Goal: Check status: Check status

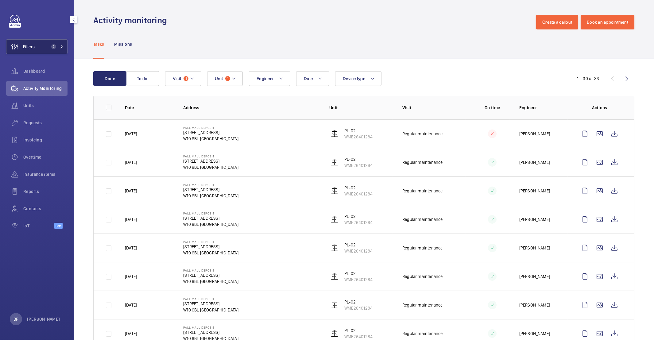
click at [55, 50] on button "Filters 2" at bounding box center [36, 46] width 61 height 15
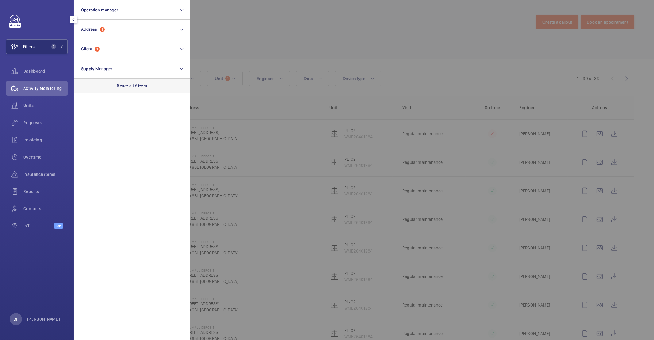
drag, startPoint x: 141, startPoint y: 90, endPoint x: 138, endPoint y: 79, distance: 11.8
click at [141, 91] on div "Reset all filters" at bounding box center [132, 86] width 117 height 15
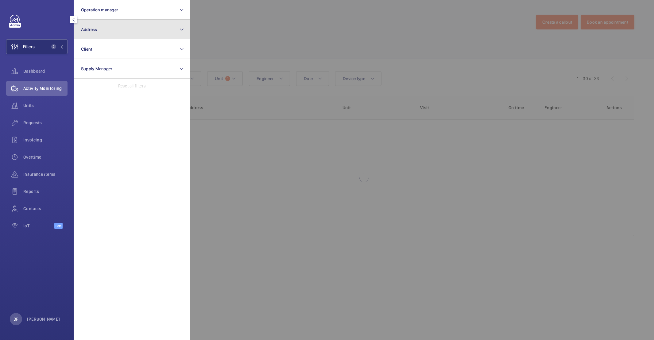
click at [133, 27] on button "Address" at bounding box center [132, 30] width 117 height 20
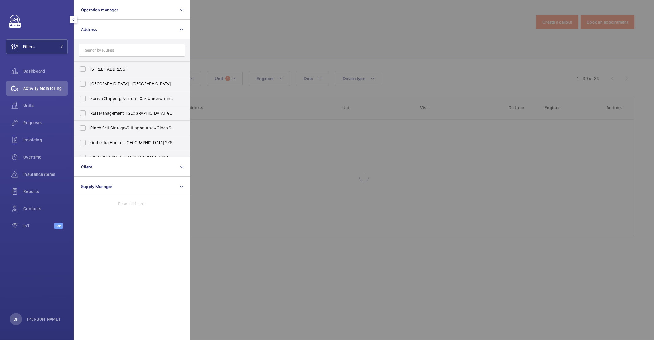
click at [310, 43] on div at bounding box center [517, 170] width 654 height 340
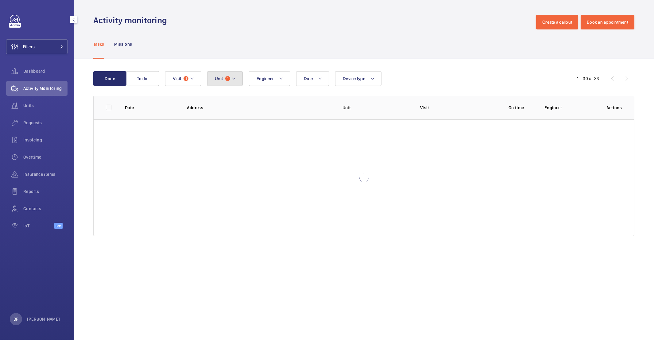
click at [235, 85] on button "Unit 1" at bounding box center [225, 78] width 36 height 15
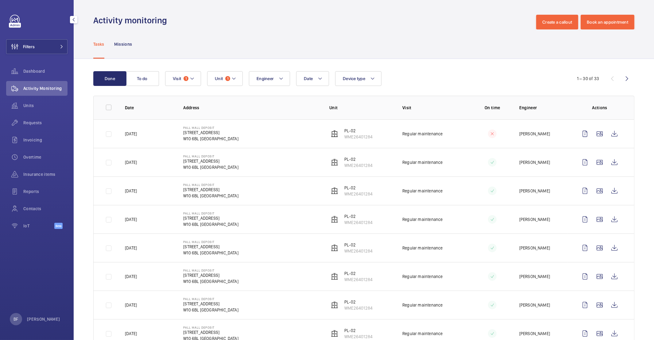
click at [262, 218] on td "Pall Mall Deposit 124-128 Barlby Road W10 6BL LONDON" at bounding box center [246, 219] width 146 height 29
click at [222, 83] on button "Unit 1" at bounding box center [225, 78] width 36 height 15
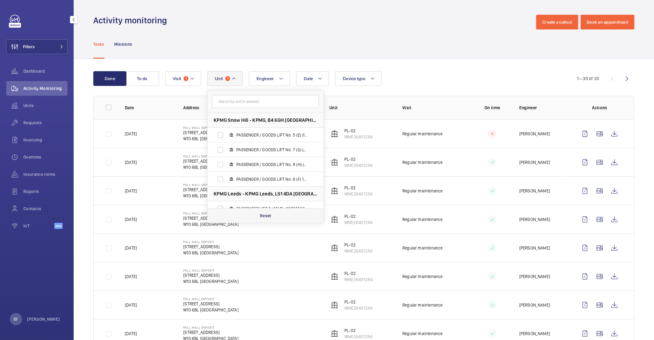
click at [263, 214] on p "Reset" at bounding box center [265, 216] width 11 height 6
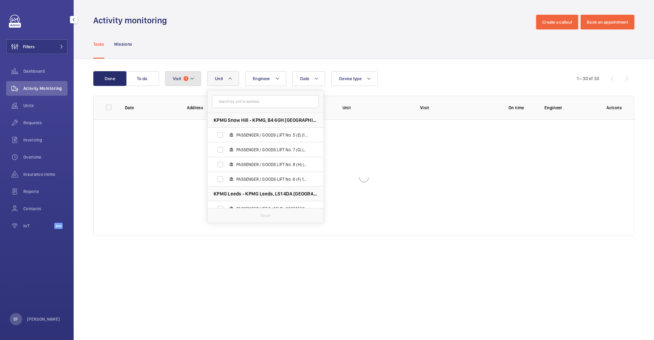
drag, startPoint x: 177, startPoint y: 76, endPoint x: 194, endPoint y: 83, distance: 18.5
click at [177, 76] on span "Visit" at bounding box center [177, 78] width 8 height 5
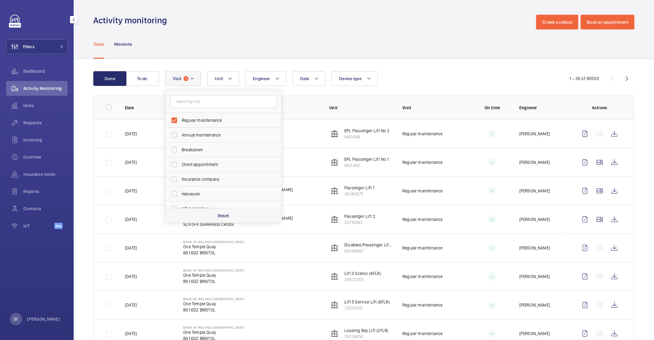
click at [193, 212] on div "Reset" at bounding box center [223, 215] width 116 height 15
checkbox input "false"
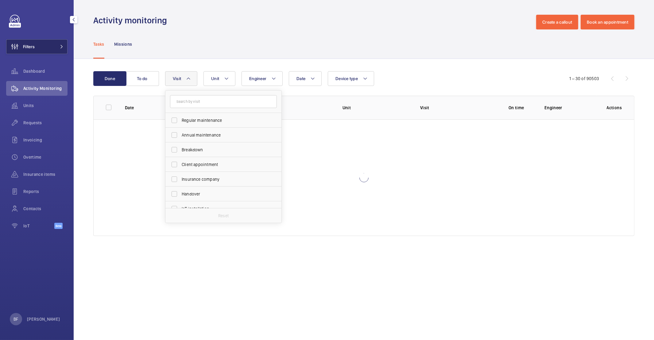
click at [34, 47] on span "Filters" at bounding box center [29, 47] width 12 height 6
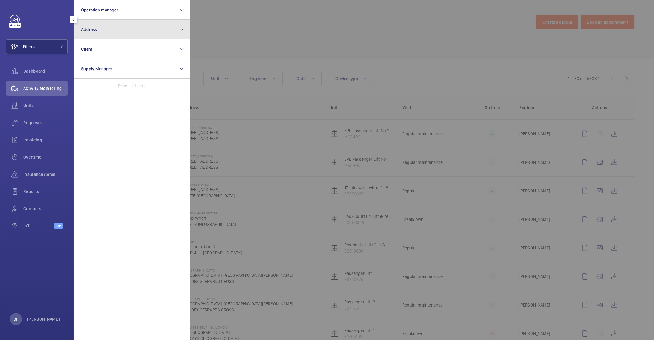
click at [129, 21] on button "Address" at bounding box center [132, 30] width 117 height 20
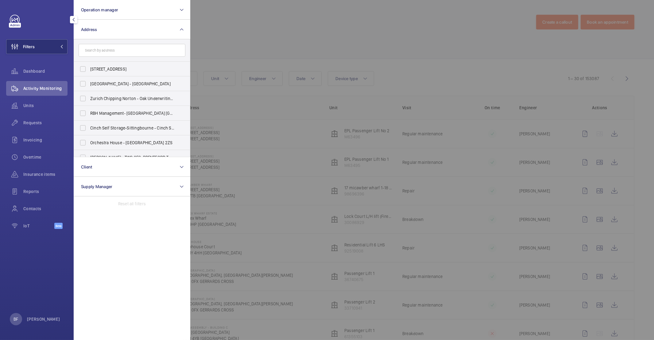
click at [136, 50] on input "text" at bounding box center [132, 50] width 107 height 13
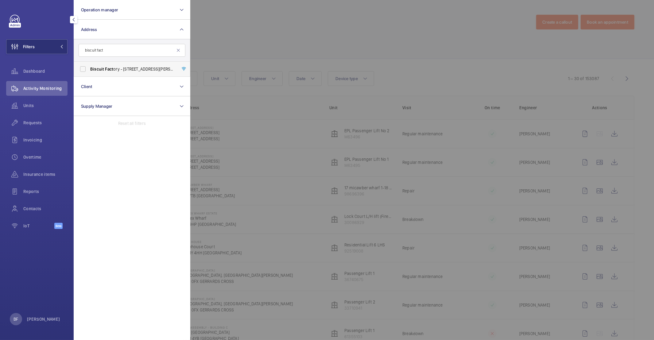
type input "biscuit fact"
click at [126, 73] on label "Biscuit Fact ory - 100 Drummond Road, LONDON SE16 4DG" at bounding box center [127, 69] width 107 height 15
click at [89, 73] on input "Biscuit Fact ory - 100 Drummond Road, LONDON SE16 4DG" at bounding box center [83, 69] width 12 height 12
checkbox input "true"
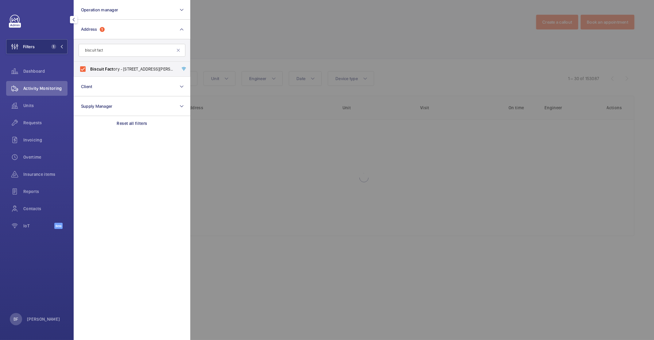
click at [311, 46] on div at bounding box center [517, 170] width 654 height 340
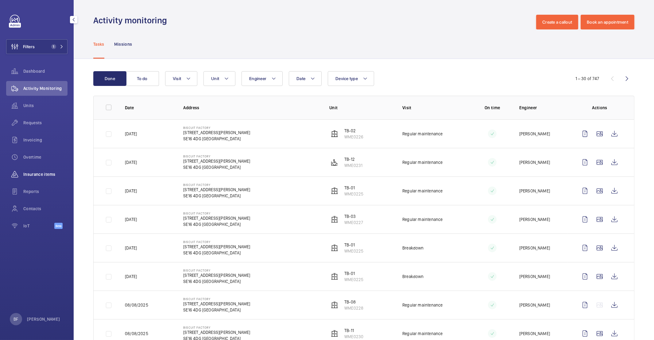
click at [33, 177] on span "Insurance items" at bounding box center [45, 174] width 44 height 6
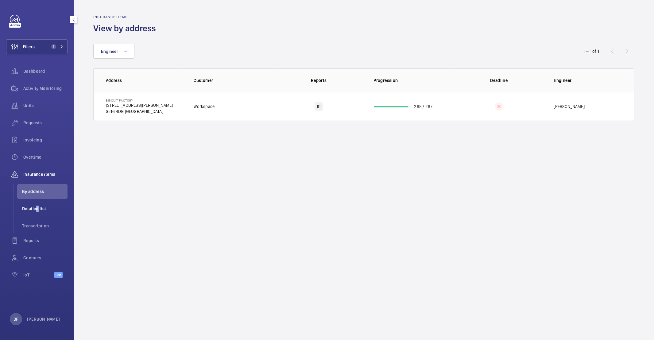
click at [35, 206] on span "Detailed list" at bounding box center [44, 209] width 45 height 6
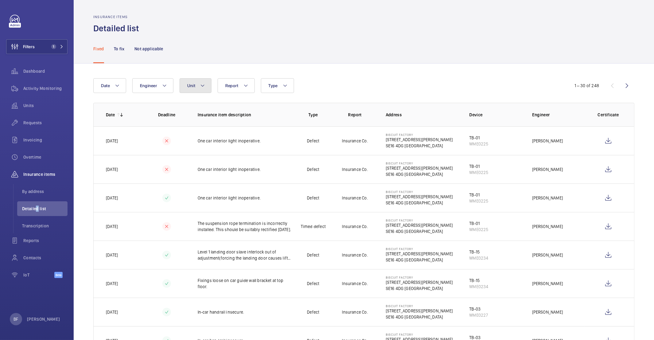
click at [191, 86] on span "Unit" at bounding box center [191, 85] width 8 height 5
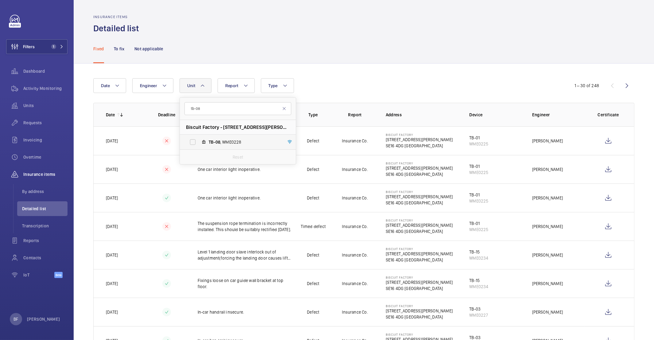
type input "tb-08"
click at [240, 145] on span "TB-08 , WME0228" at bounding box center [244, 142] width 71 height 6
click at [199, 145] on input "TB-08 , WME0228" at bounding box center [193, 142] width 12 height 12
checkbox input "true"
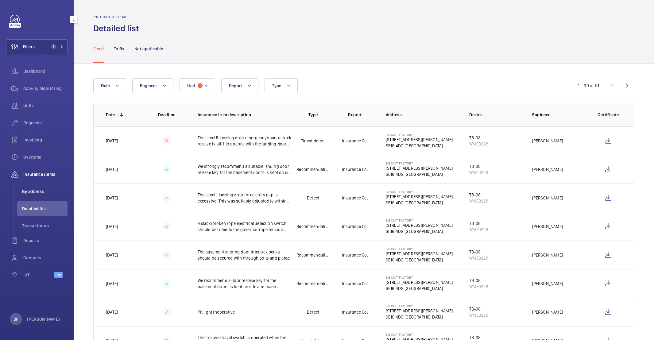
click at [48, 192] on span "By address" at bounding box center [44, 191] width 45 height 6
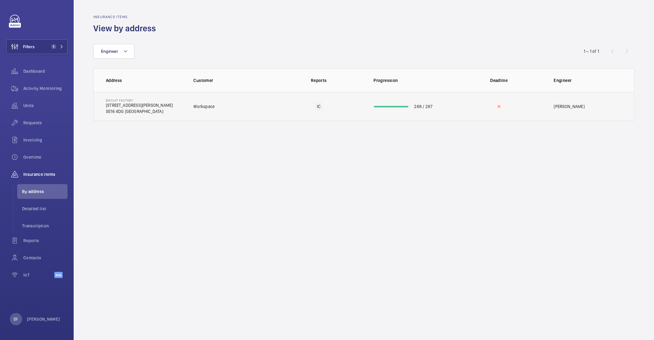
click at [141, 107] on p "100 Drummond Road" at bounding box center [139, 105] width 67 height 6
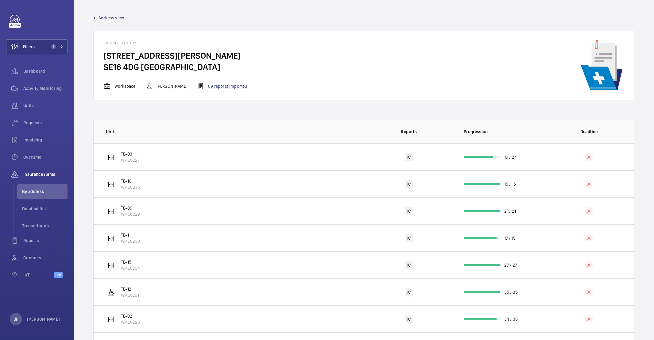
click at [208, 85] on div "89 reports imported" at bounding box center [222, 86] width 50 height 7
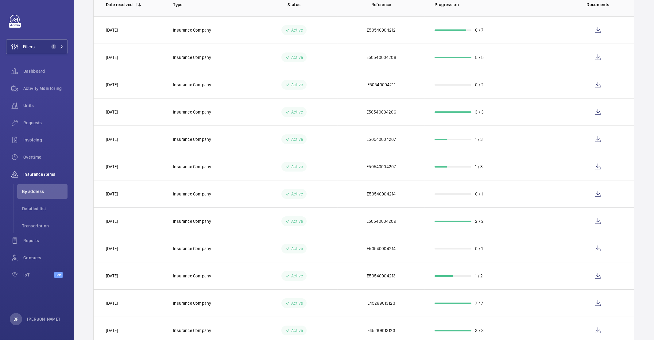
scroll to position [65, 0]
click at [425, 93] on td "0 / 2" at bounding box center [494, 84] width 139 height 27
click at [591, 84] on wm-front-icon-button at bounding box center [597, 85] width 15 height 15
click at [564, 19] on td at bounding box center [599, 30] width 70 height 27
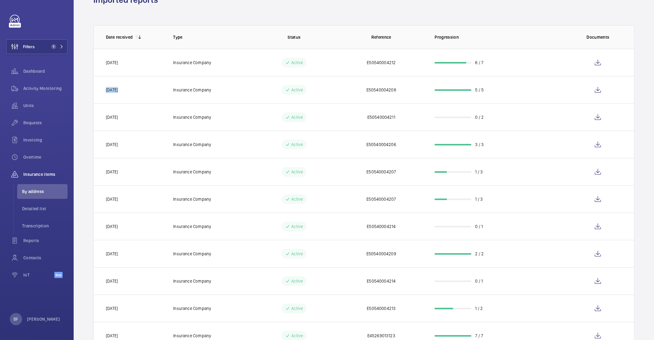
scroll to position [0, 0]
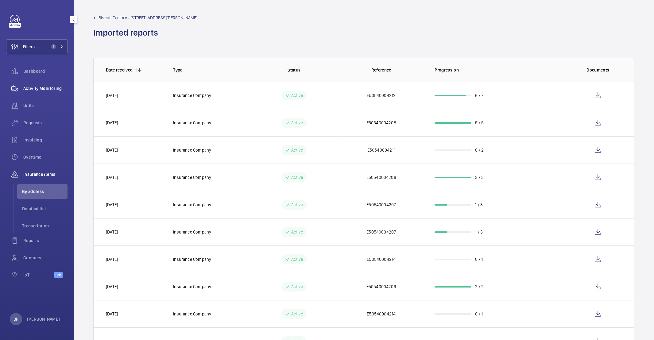
click at [28, 93] on div "Activity Monitoring" at bounding box center [36, 88] width 61 height 15
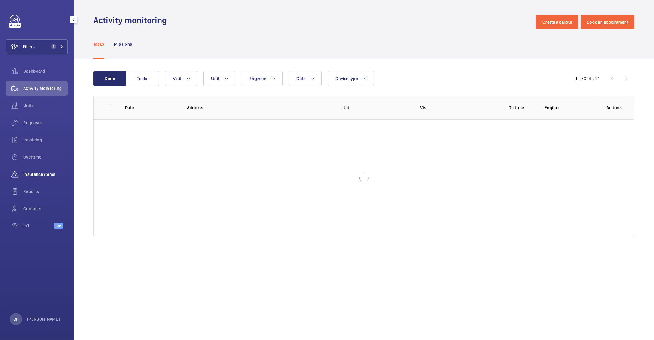
click at [38, 176] on span "Insurance items" at bounding box center [45, 174] width 44 height 6
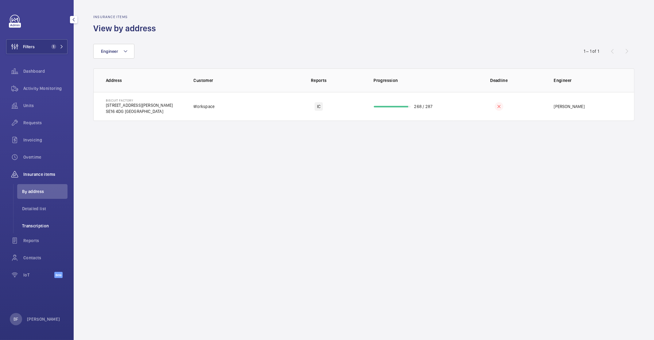
click at [39, 225] on span "Transcription" at bounding box center [44, 226] width 45 height 6
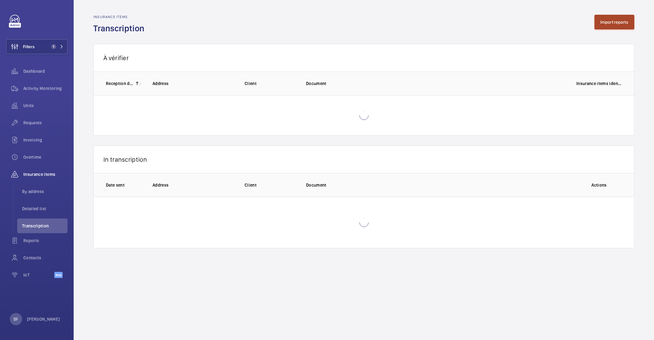
click at [612, 28] on button "Import reports" at bounding box center [614, 22] width 40 height 15
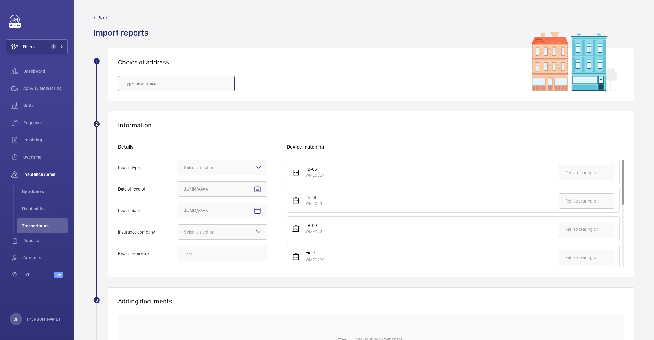
click at [167, 87] on input "text" at bounding box center [176, 83] width 117 height 15
click at [226, 160] on div "Details Report type Select an option Date of receipt Report date Insurance comp…" at bounding box center [202, 206] width 169 height 124
click at [224, 174] on div at bounding box center [222, 167] width 89 height 15
click at [178, 174] on input "Report type Select an option" at bounding box center [178, 167] width 0 height 15
click at [222, 170] on div "Select an option" at bounding box center [207, 167] width 46 height 6
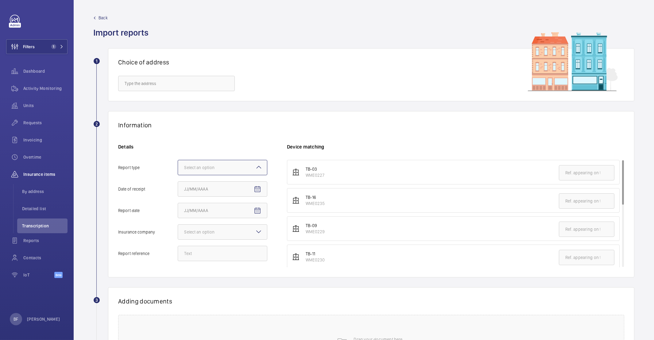
click at [178, 170] on input "Report type Select an option" at bounding box center [178, 167] width 0 height 15
click at [166, 77] on input "text" at bounding box center [176, 83] width 117 height 15
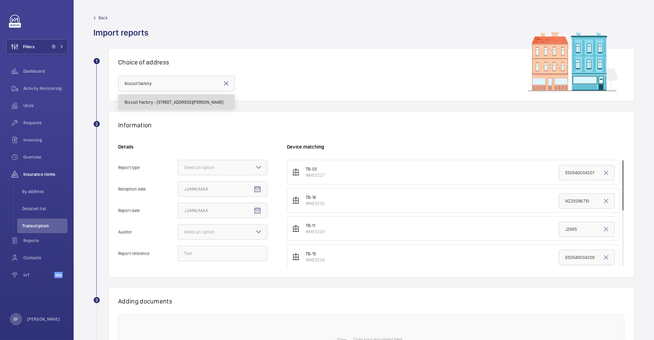
click at [188, 106] on mat-option "Biscuit Factory - 100 Drummond Road, LONDON SE16 4DG" at bounding box center [176, 102] width 116 height 15
type input "Biscuit Factory - 100 Drummond Road, LONDON SE16 4DG"
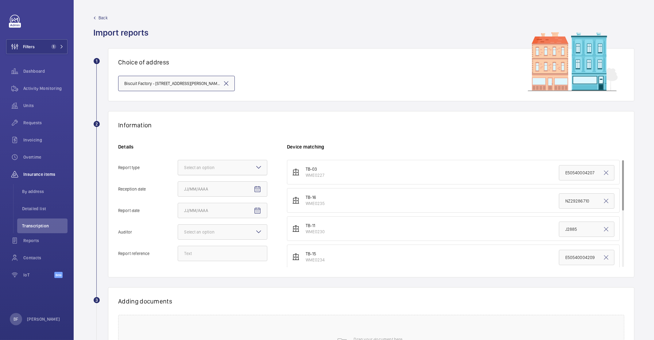
click at [233, 173] on div at bounding box center [222, 167] width 89 height 15
click at [178, 173] on input "Report type Select an option" at bounding box center [178, 167] width 0 height 15
click at [227, 183] on div "Insurance company" at bounding box center [222, 186] width 89 height 15
click at [178, 175] on input "Report type Select an option Insurance company Consultant" at bounding box center [178, 167] width 0 height 15
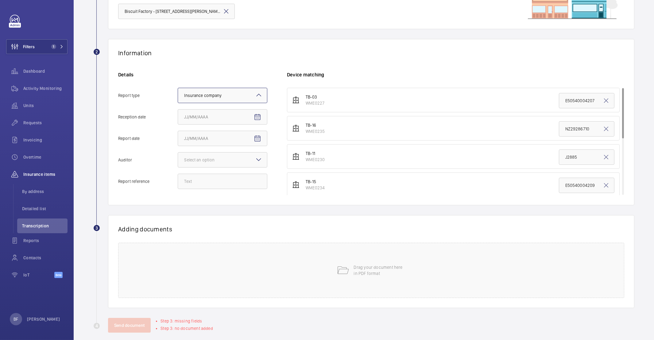
scroll to position [72, 0]
click at [261, 118] on mat-icon "Open calendar" at bounding box center [257, 116] width 7 height 7
click at [236, 207] on span "25" at bounding box center [235, 203] width 11 height 11
type input "9/25/2025"
click at [257, 141] on mat-icon "Open calendar" at bounding box center [257, 138] width 7 height 7
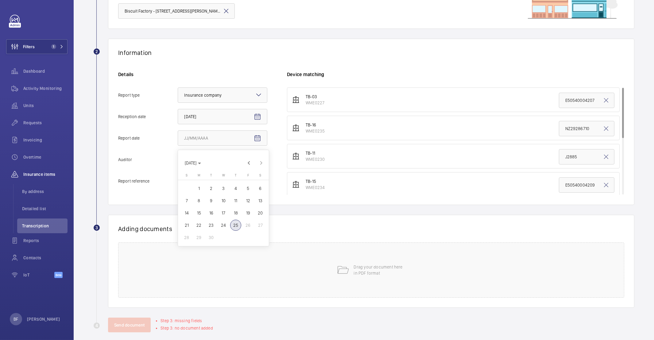
click at [240, 226] on span "25" at bounding box center [235, 225] width 11 height 11
click at [263, 160] on div at bounding box center [222, 159] width 89 height 15
click at [178, 160] on input "Auditor Select an option Veritas Zurich British Engineering Allianz Other" at bounding box center [178, 159] width 0 height 15
click at [261, 139] on mat-icon "Open calendar" at bounding box center [257, 138] width 7 height 7
click at [254, 161] on span "Previous month" at bounding box center [249, 163] width 12 height 12
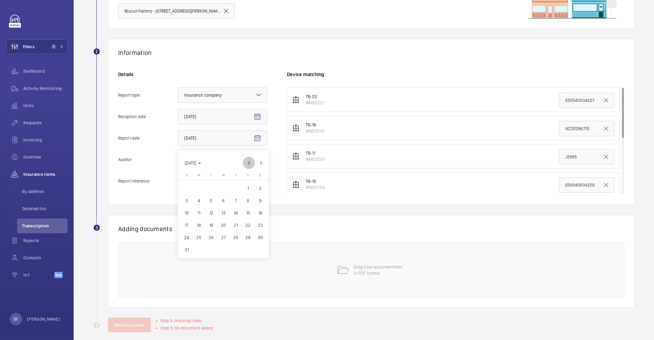
click at [254, 161] on span "Previous month" at bounding box center [249, 163] width 12 height 12
click at [253, 162] on span "Previous month" at bounding box center [249, 163] width 12 height 12
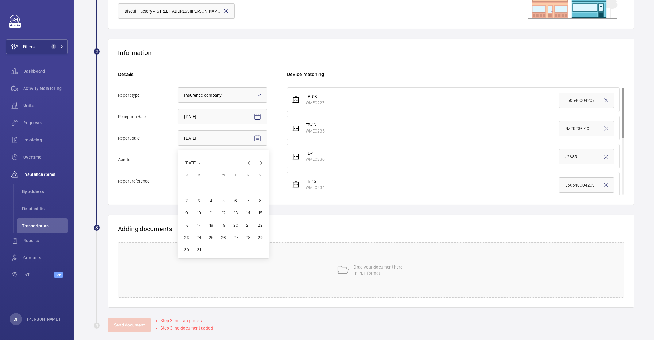
click at [199, 249] on span "31" at bounding box center [198, 249] width 11 height 11
type input "3/31/2025"
click at [210, 152] on div at bounding box center [222, 159] width 89 height 15
click at [178, 152] on input "Auditor Select an option" at bounding box center [178, 159] width 0 height 15
click at [198, 219] on div "Allianz" at bounding box center [222, 223] width 89 height 15
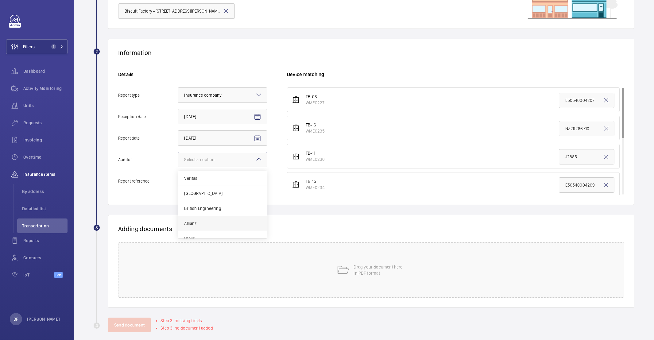
click at [178, 167] on input "Auditor Select an option Veritas Zurich British Engineering Allianz Other" at bounding box center [178, 159] width 0 height 15
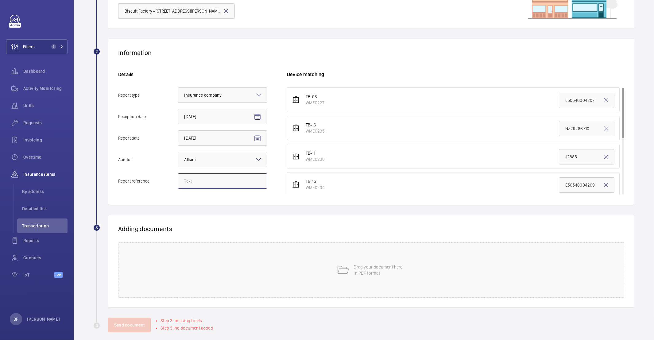
click at [230, 174] on input "Report reference" at bounding box center [223, 180] width 90 height 15
paste input "E50540004211"
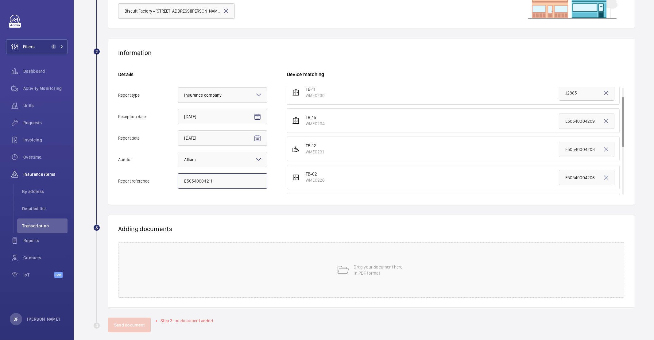
scroll to position [119, 0]
type input "E50540004211"
click at [582, 178] on input "78S0179A" at bounding box center [587, 179] width 56 height 15
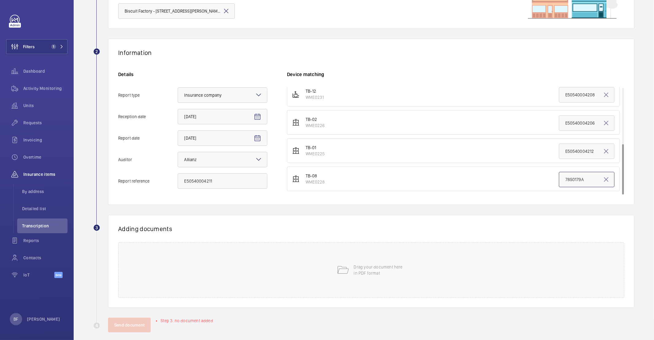
paste input "E50540004211"
type input "E50540004211"
click at [234, 285] on div "Drag your document here in PDF format" at bounding box center [371, 269] width 506 height 55
click at [326, 250] on span "Select involved devices" at bounding box center [440, 250] width 295 height 6
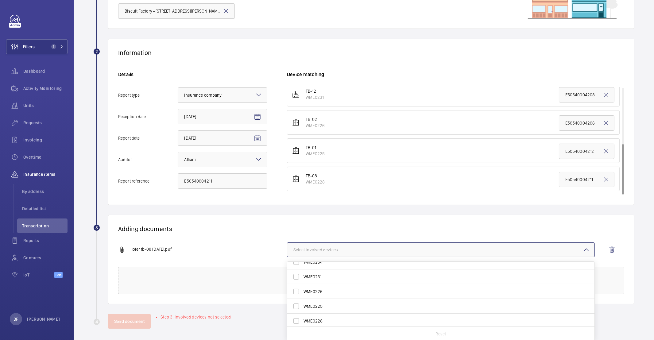
scroll to position [52, 0]
click at [314, 325] on label "WME0228" at bounding box center [436, 320] width 298 height 15
click at [302, 325] on input "WME0228" at bounding box center [296, 321] width 12 height 12
checkbox input "true"
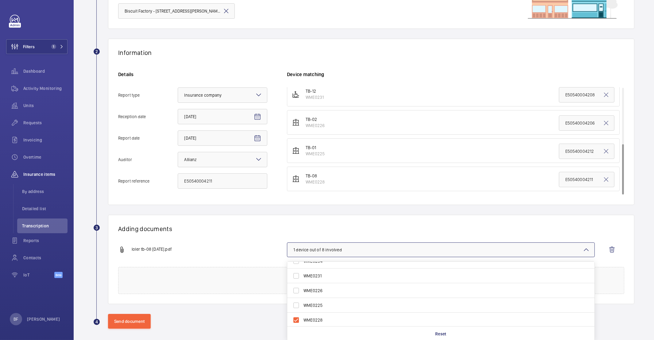
click at [237, 253] on div "loler tb-08 31.03.2025.pdf" at bounding box center [202, 249] width 169 height 7
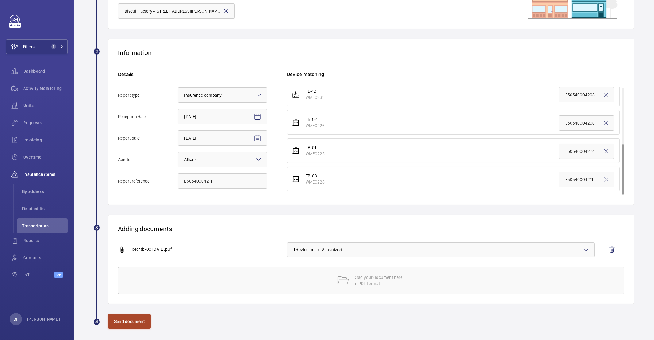
click at [118, 320] on button "Send document" at bounding box center [129, 321] width 43 height 15
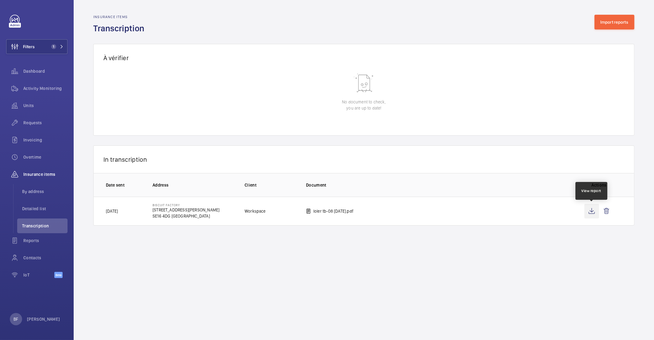
click at [592, 213] on wm-front-icon-button at bounding box center [591, 211] width 15 height 15
click at [561, 20] on div "Insurance items Transcription Import reports" at bounding box center [363, 24] width 541 height 19
click at [176, 19] on div "Insurance items Transcription Import reports" at bounding box center [363, 24] width 541 height 19
click at [41, 87] on span "Activity Monitoring" at bounding box center [45, 88] width 44 height 6
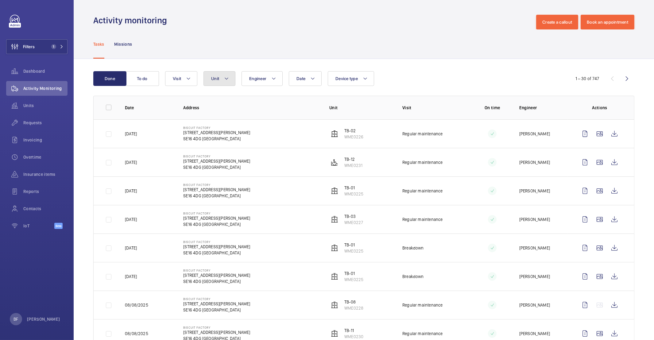
click at [219, 79] on span "Unit" at bounding box center [215, 78] width 8 height 5
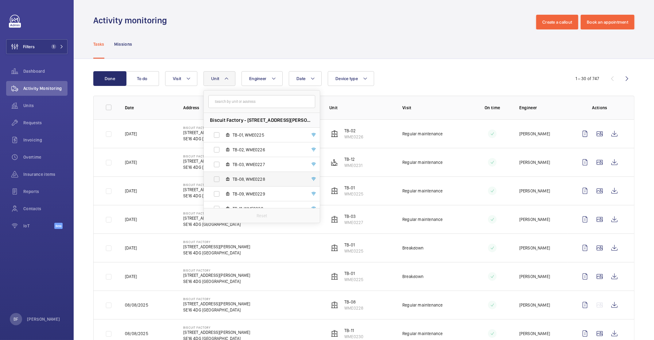
click at [253, 182] on span "TB-08, WME0228" at bounding box center [268, 179] width 71 height 6
click at [223, 182] on input "TB-08, WME0228" at bounding box center [216, 179] width 12 height 12
checkbox input "true"
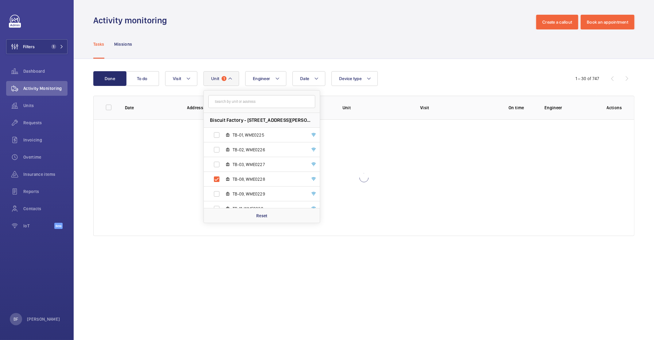
click at [212, 36] on div "Tasks Missions" at bounding box center [363, 43] width 541 height 29
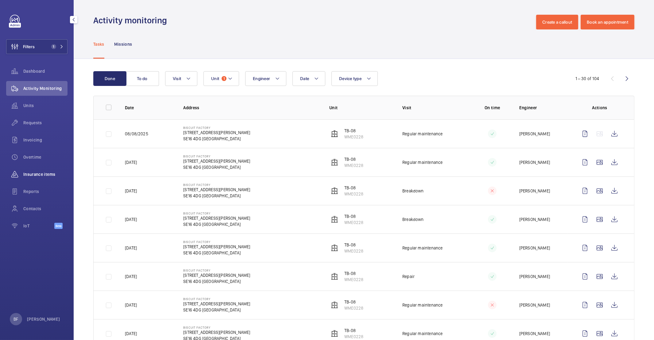
click at [34, 175] on span "Insurance items" at bounding box center [45, 174] width 44 height 6
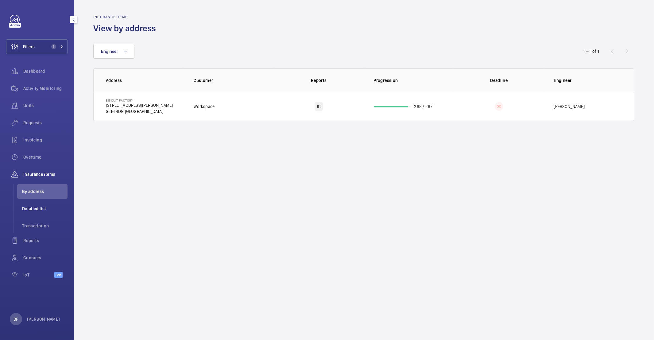
click at [35, 210] on span "Detailed list" at bounding box center [44, 209] width 45 height 6
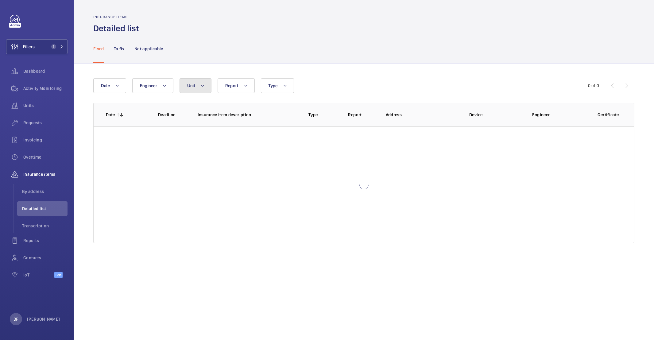
click at [199, 91] on button "Unit" at bounding box center [195, 85] width 32 height 15
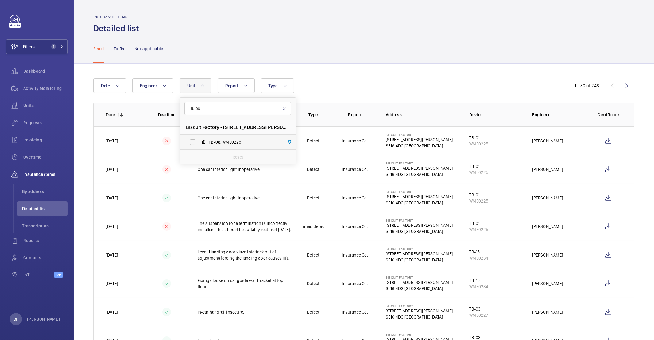
type input "tb-08"
drag, startPoint x: 224, startPoint y: 140, endPoint x: 280, endPoint y: 112, distance: 62.3
click at [224, 140] on span "TB-08 , WME0228" at bounding box center [244, 142] width 71 height 6
click at [199, 140] on input "TB-08 , WME0228" at bounding box center [193, 142] width 12 height 12
checkbox input "true"
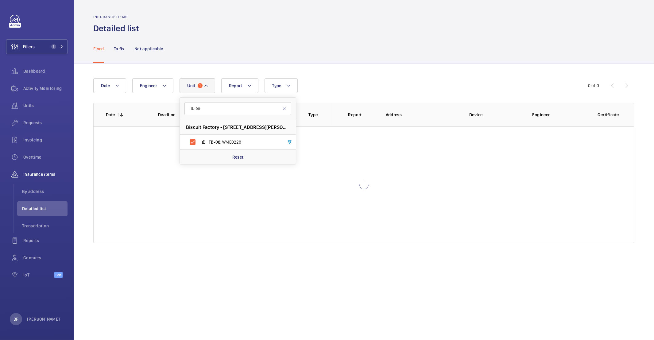
click at [366, 68] on div "Date Engineer Unit 1 tb-08 Biscuit Factory - 100 Drummond Road, SE16 4DG LONDON…" at bounding box center [364, 161] width 580 height 194
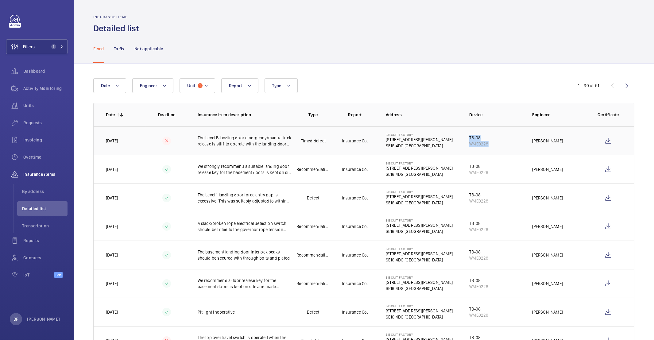
drag, startPoint x: 486, startPoint y: 145, endPoint x: 477, endPoint y: 128, distance: 19.1
click at [465, 138] on td "TB-08 WME0228" at bounding box center [490, 140] width 63 height 29
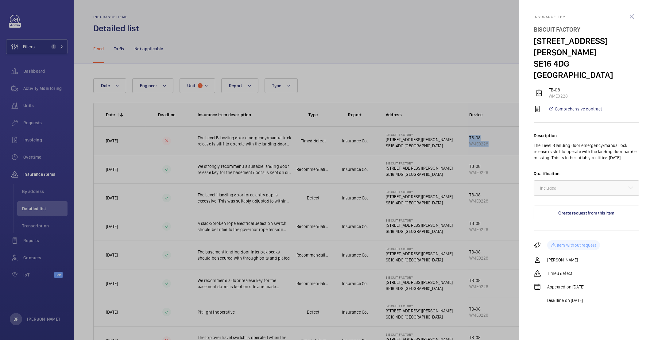
copy div "TB-08 WME0228"
click at [379, 124] on div at bounding box center [327, 170] width 654 height 340
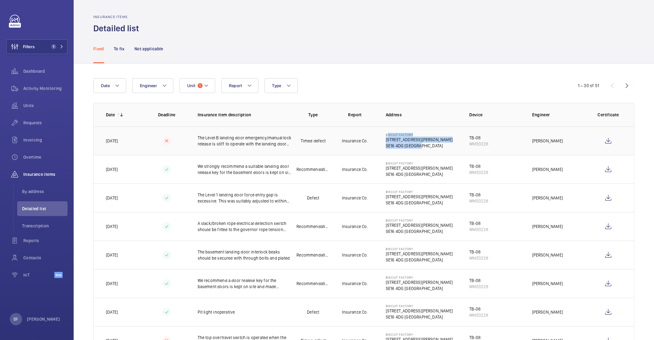
drag, startPoint x: 418, startPoint y: 146, endPoint x: 382, endPoint y: 135, distance: 37.6
click at [386, 135] on div "Biscuit Factory 100 Drummond Road SE16 4DG LONDON" at bounding box center [419, 141] width 67 height 16
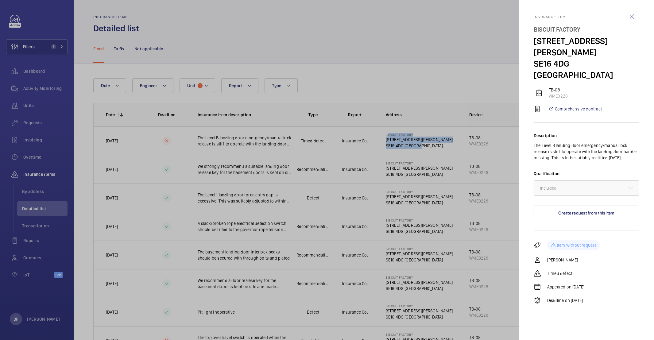
copy div "Biscuit Factory 100 Drummond Road SE16 4DG LONDON"
click at [435, 112] on div at bounding box center [327, 170] width 654 height 340
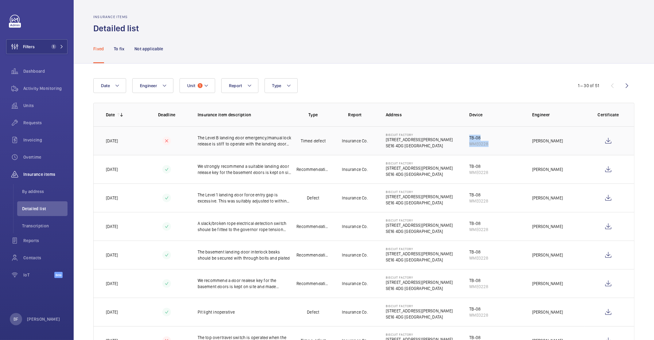
drag, startPoint x: 478, startPoint y: 144, endPoint x: 465, endPoint y: 137, distance: 14.8
click at [465, 137] on td "TB-08 WME0228" at bounding box center [490, 140] width 63 height 29
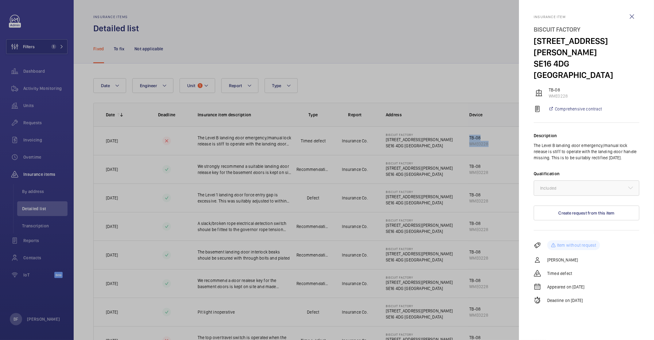
copy div "TB-08 WME0228"
drag, startPoint x: 462, startPoint y: 73, endPoint x: 490, endPoint y: 52, distance: 34.5
click at [462, 73] on div at bounding box center [327, 170] width 654 height 340
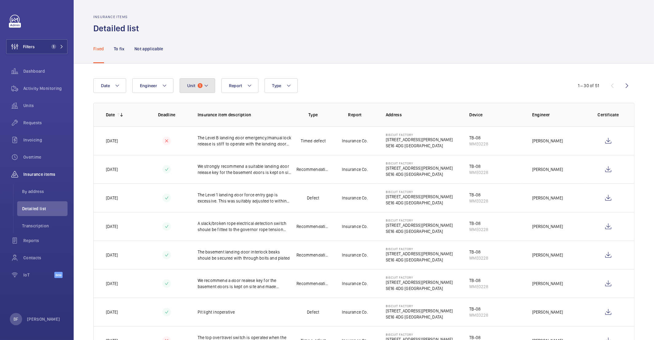
click at [204, 89] on mat-icon at bounding box center [206, 85] width 5 height 7
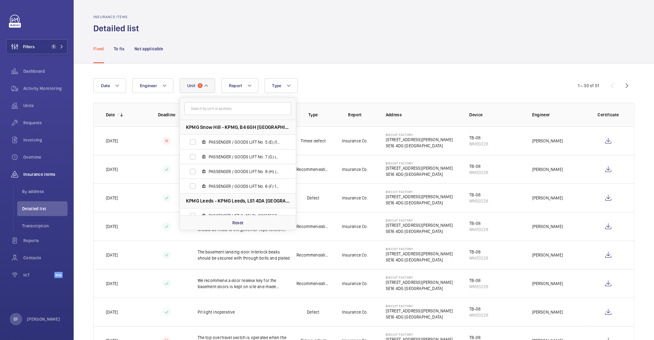
drag, startPoint x: 245, startPoint y: 225, endPoint x: 230, endPoint y: 112, distance: 114.1
click at [245, 225] on div "Reset" at bounding box center [238, 222] width 116 height 15
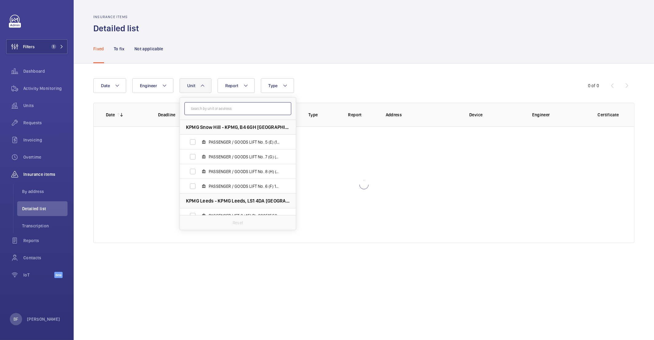
click at [229, 107] on input "text" at bounding box center [237, 108] width 107 height 13
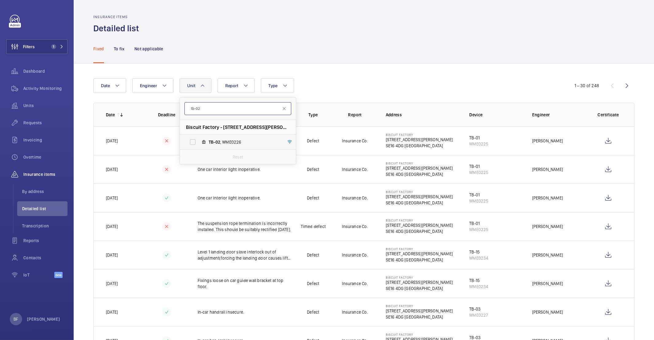
type input "tb-02"
click at [223, 144] on span "TB-02 , WME0226" at bounding box center [244, 142] width 71 height 6
click at [199, 144] on input "TB-02 , WME0226" at bounding box center [193, 142] width 12 height 12
checkbox input "true"
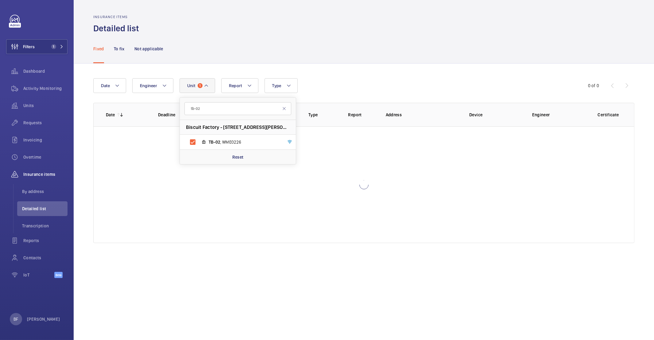
click at [450, 57] on div "Fixed To fix Not applicable" at bounding box center [363, 48] width 541 height 29
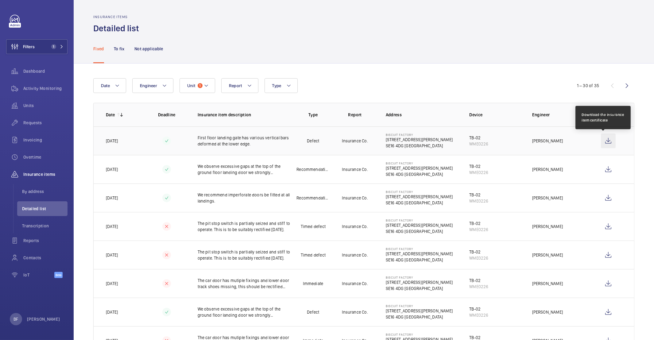
click at [601, 142] on wm-front-icon-button at bounding box center [608, 140] width 15 height 15
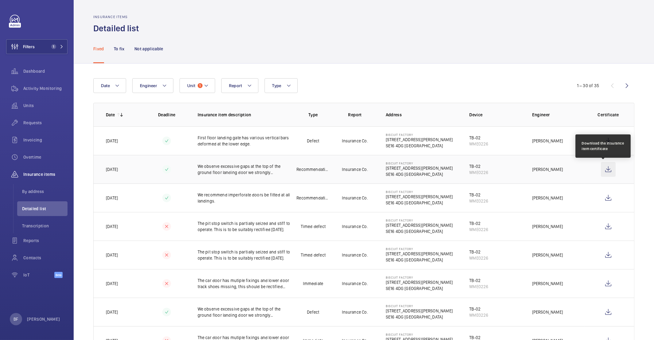
click at [601, 170] on wm-front-icon-button at bounding box center [608, 169] width 15 height 15
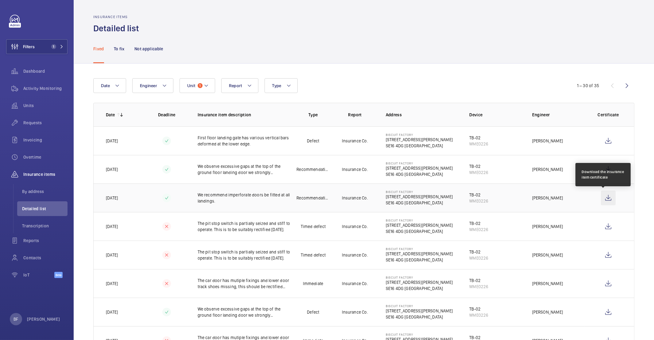
click at [604, 198] on wm-front-icon-button at bounding box center [608, 198] width 15 height 15
drag, startPoint x: 488, startPoint y: 144, endPoint x: 464, endPoint y: 136, distance: 25.8
click at [464, 136] on td "TB-02 WME0226" at bounding box center [490, 140] width 63 height 29
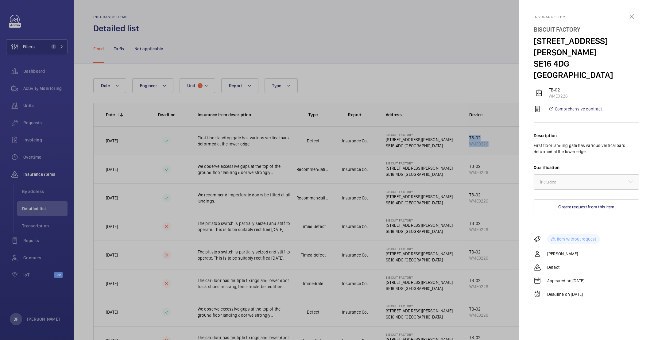
copy div "TB-02 WME0226"
click at [308, 54] on div at bounding box center [327, 170] width 654 height 340
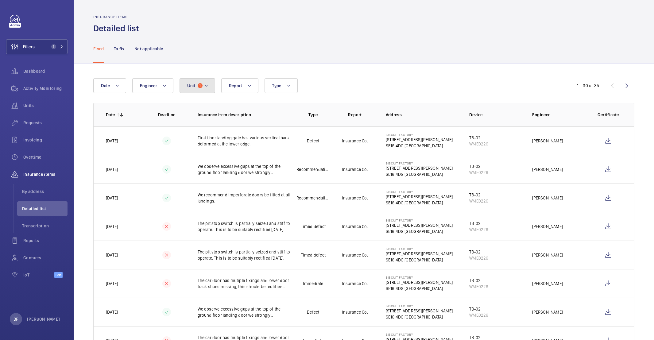
click at [199, 90] on button "Unit 1" at bounding box center [197, 85] width 36 height 15
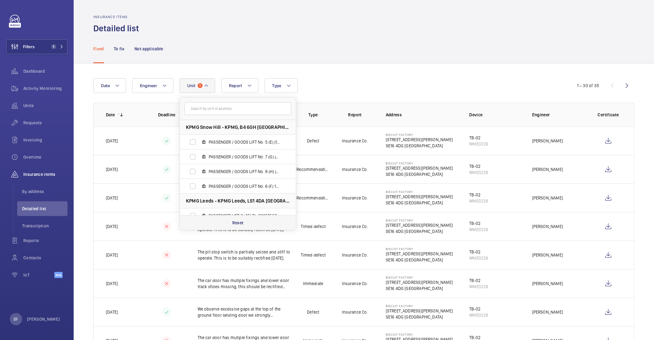
click at [232, 224] on p "Reset" at bounding box center [237, 223] width 11 height 6
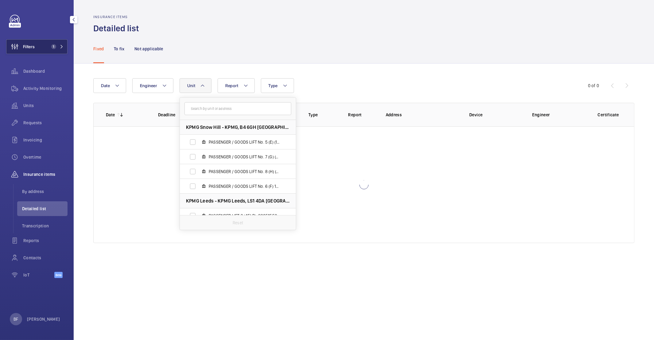
click at [34, 44] on span "Filters" at bounding box center [29, 47] width 12 height 6
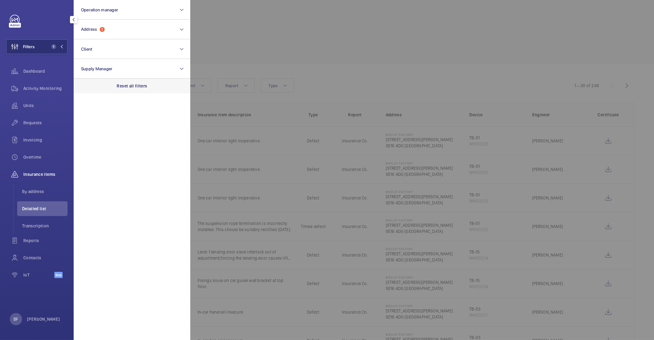
click at [144, 90] on div "Reset all filters" at bounding box center [132, 86] width 117 height 15
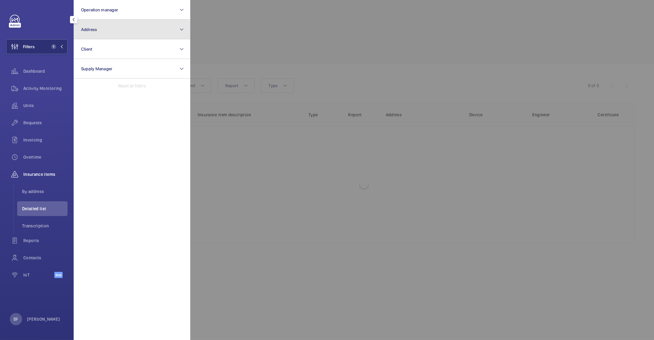
click at [123, 29] on button "Address" at bounding box center [132, 30] width 117 height 20
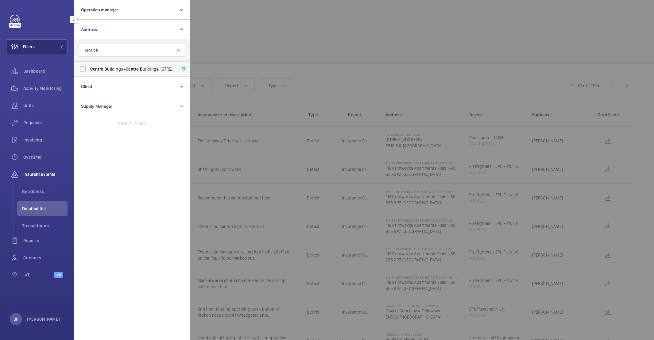
type input "centro b"
click at [122, 72] on label "Centro B uildings - Centro B uildings, 20-23 Mandela Street, Camden, London, NW…" at bounding box center [127, 69] width 107 height 15
click at [89, 72] on input "Centro B uildings - Centro B uildings, 20-23 Mandela Street, Camden, London, NW…" at bounding box center [83, 69] width 12 height 12
checkbox input "true"
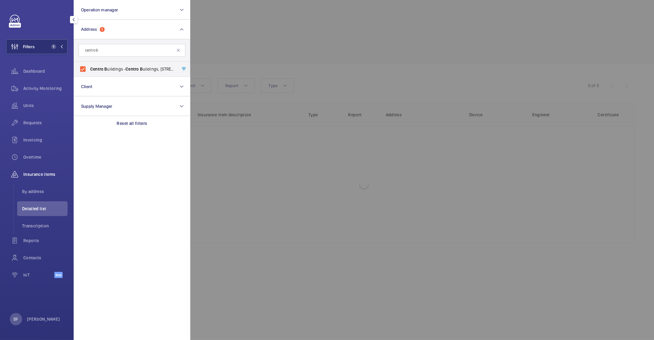
click at [264, 59] on div at bounding box center [517, 170] width 654 height 340
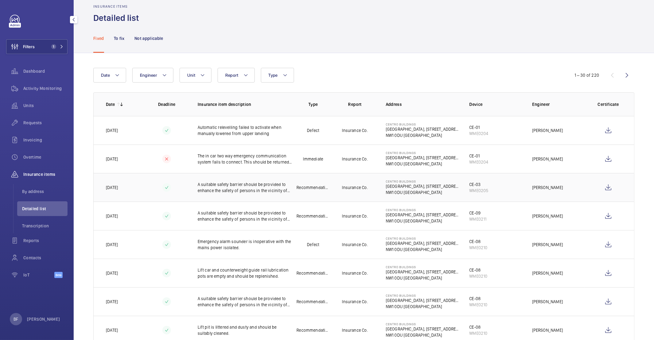
scroll to position [13, 0]
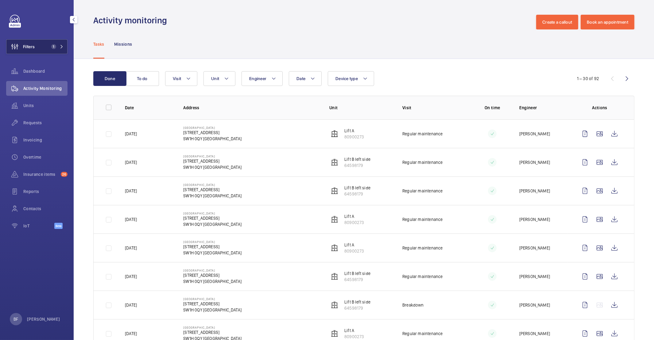
click at [45, 48] on button "Filters 1" at bounding box center [36, 46] width 61 height 15
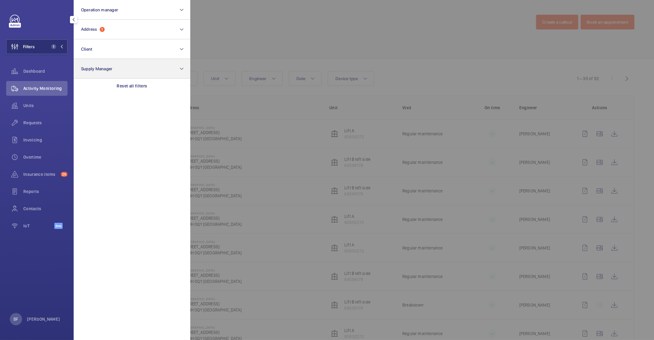
click at [138, 89] on div "Reset all filters" at bounding box center [132, 86] width 117 height 15
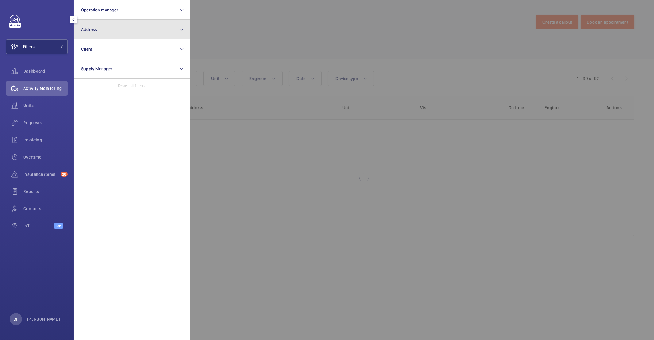
click at [125, 29] on button "Address" at bounding box center [132, 30] width 117 height 20
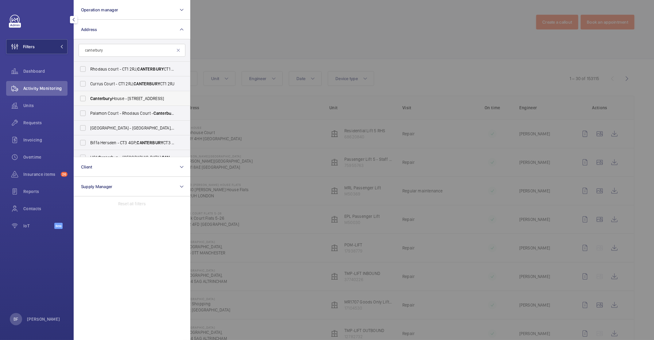
type input "canterbury"
click at [152, 102] on label "Canterbury House - 6 Sydenham Road, CROYDON CR0 9BL" at bounding box center [127, 98] width 107 height 15
click at [89, 102] on input "Canterbury House - 6 Sydenham Road, CROYDON CR0 9BL" at bounding box center [83, 98] width 12 height 12
checkbox input "true"
click at [323, 25] on div at bounding box center [517, 170] width 654 height 340
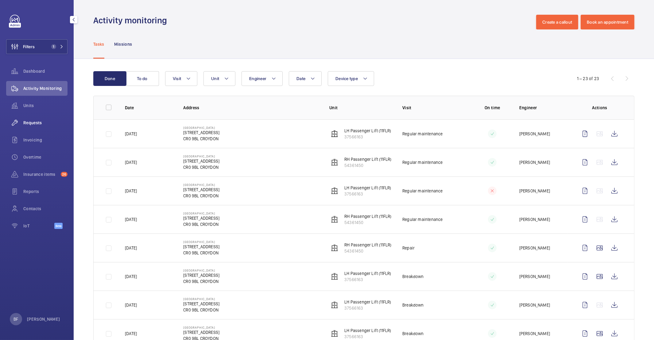
click at [36, 126] on div "Requests" at bounding box center [36, 122] width 61 height 15
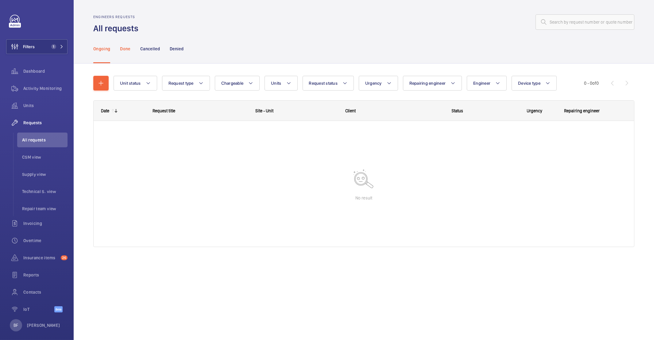
click at [129, 54] on div "Done" at bounding box center [125, 48] width 10 height 29
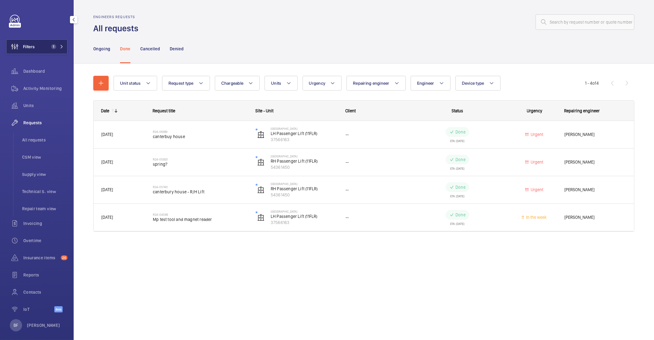
click at [56, 43] on button "Filters 1" at bounding box center [36, 46] width 61 height 15
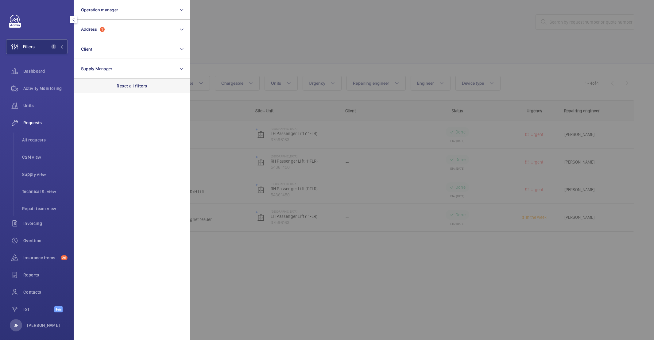
click at [131, 79] on div "Reset all filters" at bounding box center [132, 86] width 117 height 15
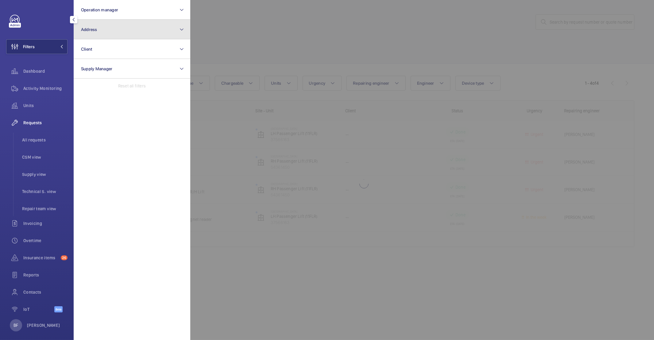
click at [124, 34] on button "Address" at bounding box center [132, 30] width 117 height 20
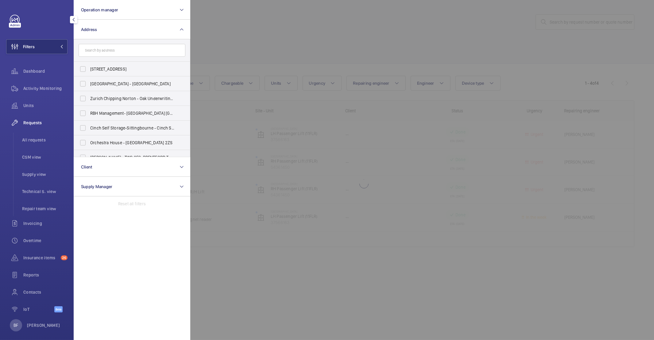
click at [123, 50] on input "text" at bounding box center [132, 50] width 107 height 13
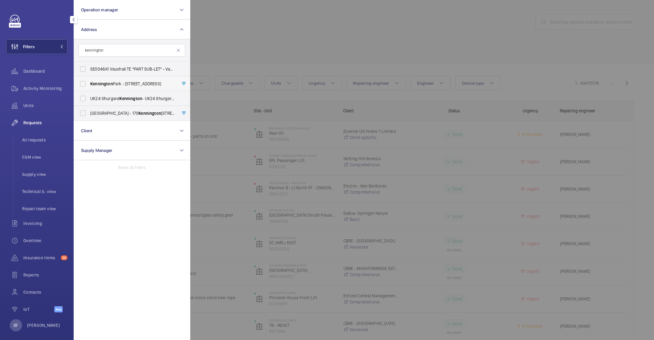
type input "kennington"
click at [112, 85] on span "Kennington" at bounding box center [101, 83] width 23 height 5
click at [89, 85] on input "Kennington Park - 1-3 Brixton Road, LONDON SW9 6DE" at bounding box center [83, 84] width 12 height 12
checkbox input "true"
click at [344, 43] on div at bounding box center [517, 170] width 654 height 340
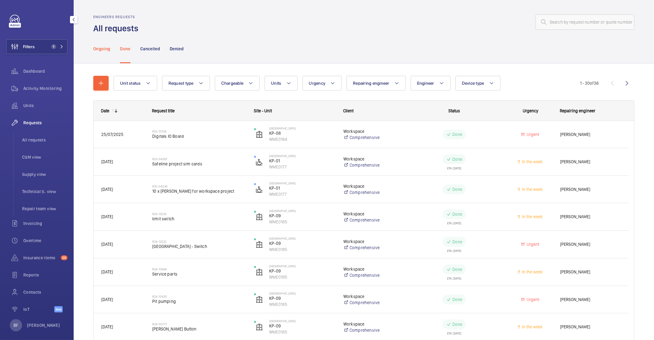
click at [97, 50] on p "Ongoing" at bounding box center [101, 49] width 17 height 6
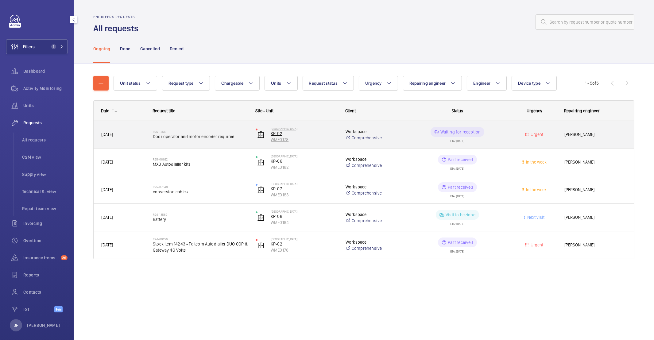
click at [321, 136] on p "KP-02" at bounding box center [304, 133] width 67 height 6
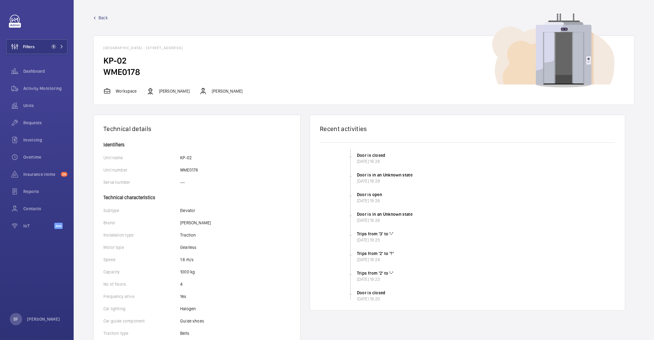
click at [109, 13] on wm-front-device-detail "Back Kennington Park - 1-3 Brixton Road, SW9 6DE LONDON KP-02 WME0178 Workspace…" at bounding box center [364, 333] width 580 height 667
click at [105, 21] on div "Back Kennington Park - 1-3 Brixton Road, SW9 6DE LONDON KP-02 WME0178 Workspace…" at bounding box center [363, 60] width 541 height 90
click at [104, 17] on span "Back" at bounding box center [102, 18] width 9 height 6
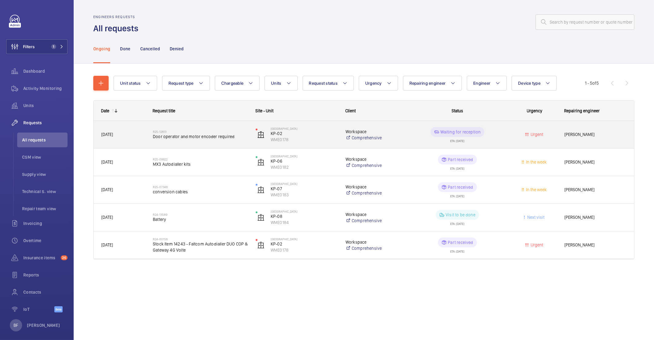
click at [514, 146] on div "Urgent" at bounding box center [531, 134] width 52 height 27
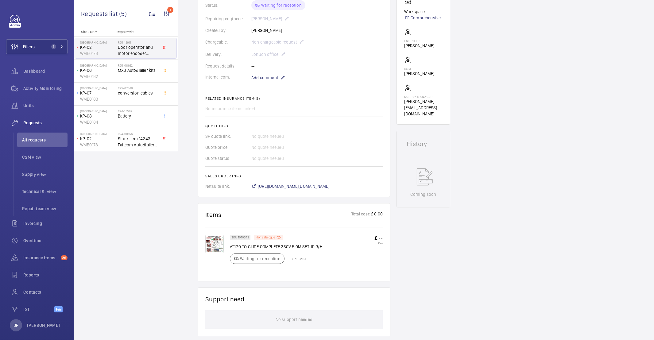
scroll to position [146, 0]
click at [304, 188] on span "https://6461500.app.netsuite.com/app/accounting/transactions/salesord.nl?id=303…" at bounding box center [294, 185] width 72 height 6
